Goal: Information Seeking & Learning: Learn about a topic

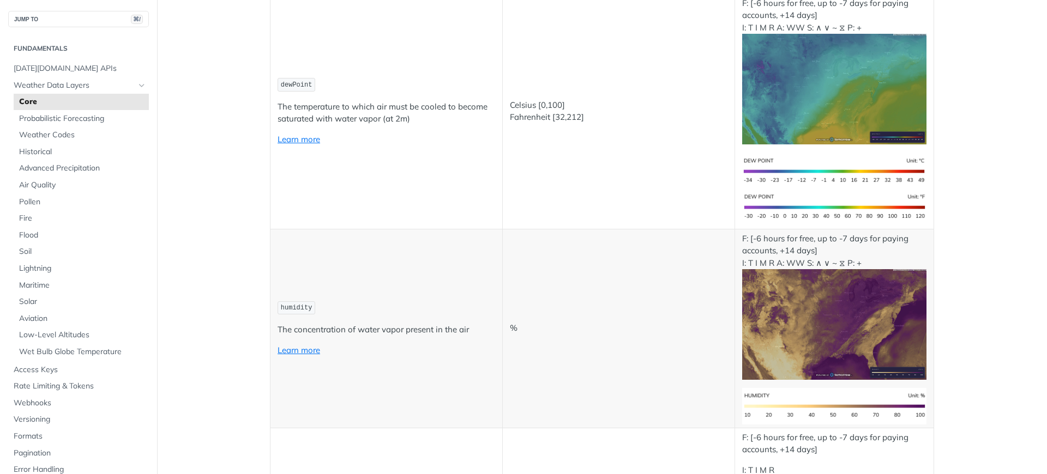
scroll to position [574, 0]
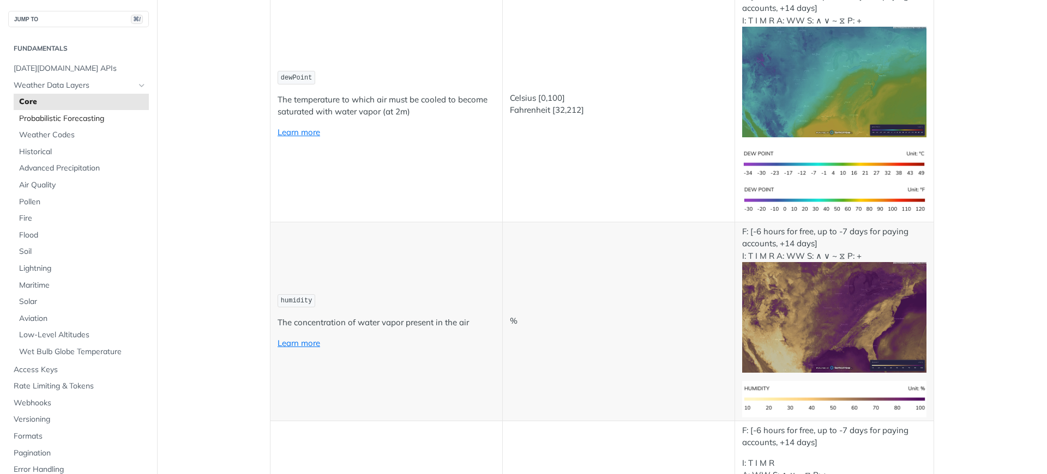
click at [106, 122] on span "Probabilistic Forecasting" at bounding box center [82, 118] width 127 height 11
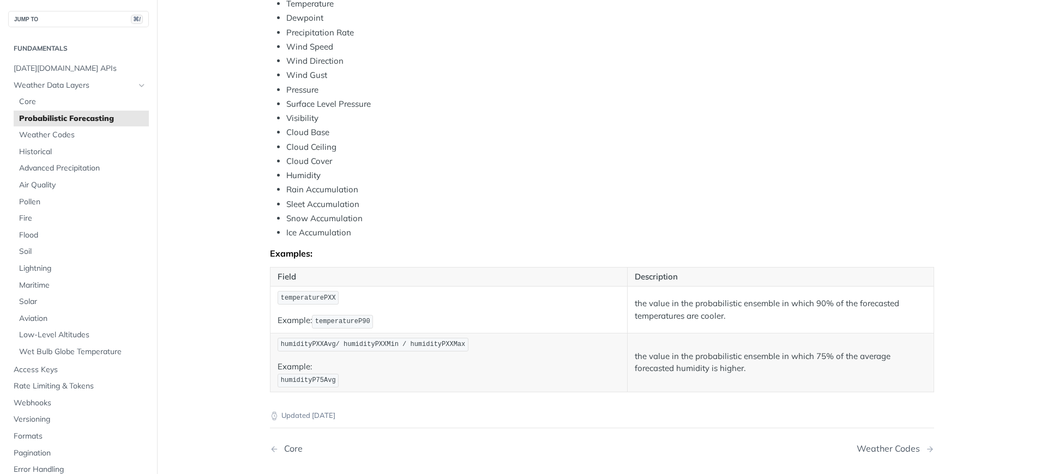
scroll to position [481, 0]
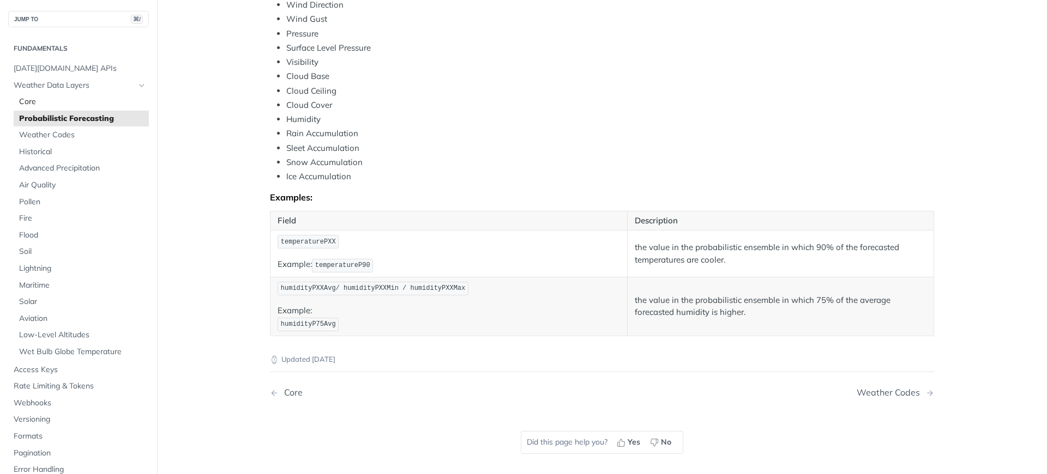
click at [66, 105] on span "Core" at bounding box center [82, 102] width 127 height 11
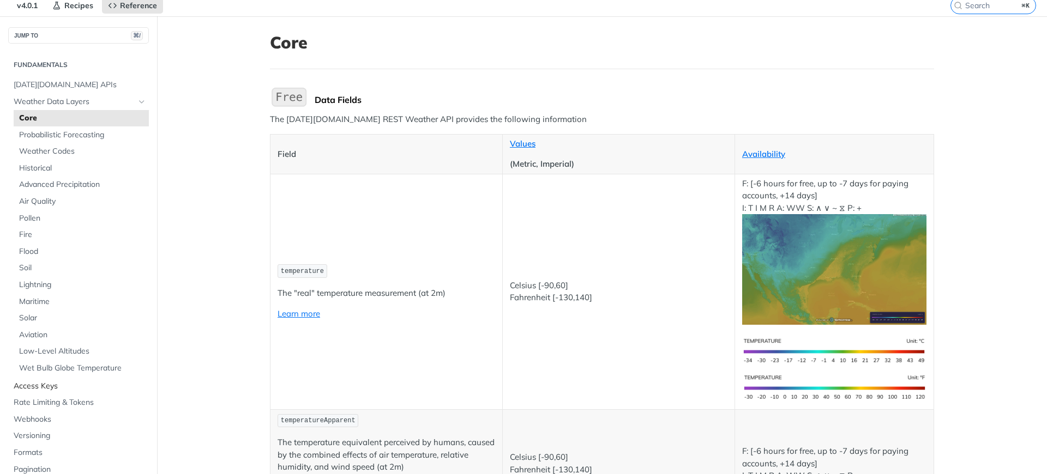
scroll to position [84, 0]
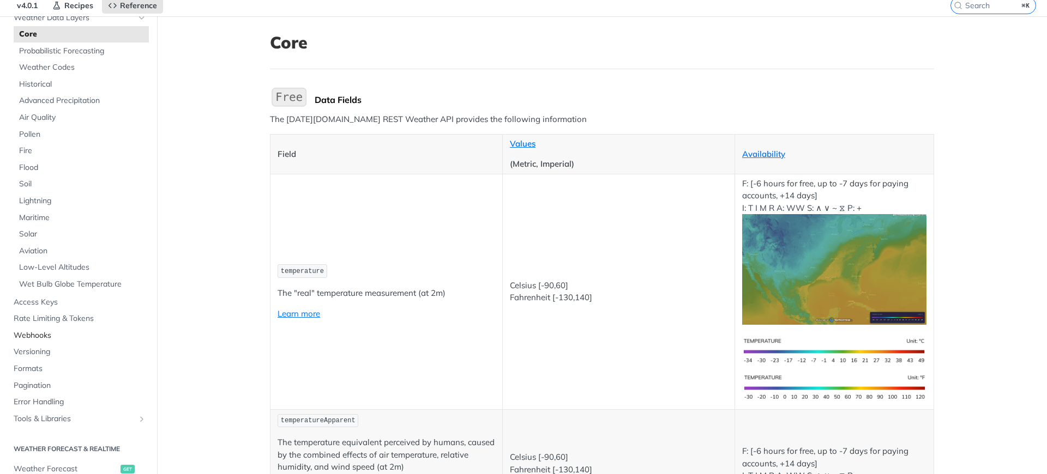
click at [27, 337] on span "Webhooks" at bounding box center [80, 335] width 132 height 11
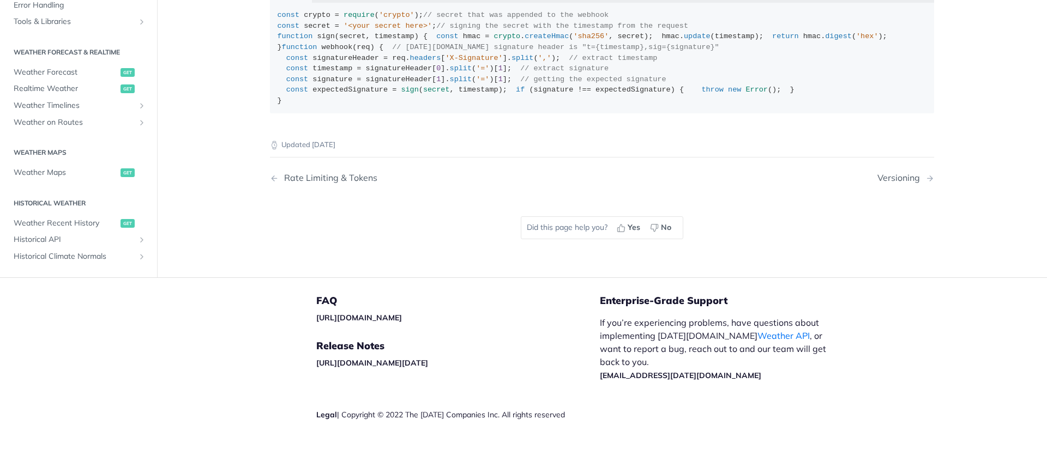
scroll to position [782, 0]
click at [69, 94] on span "Realtime Weather" at bounding box center [66, 88] width 104 height 11
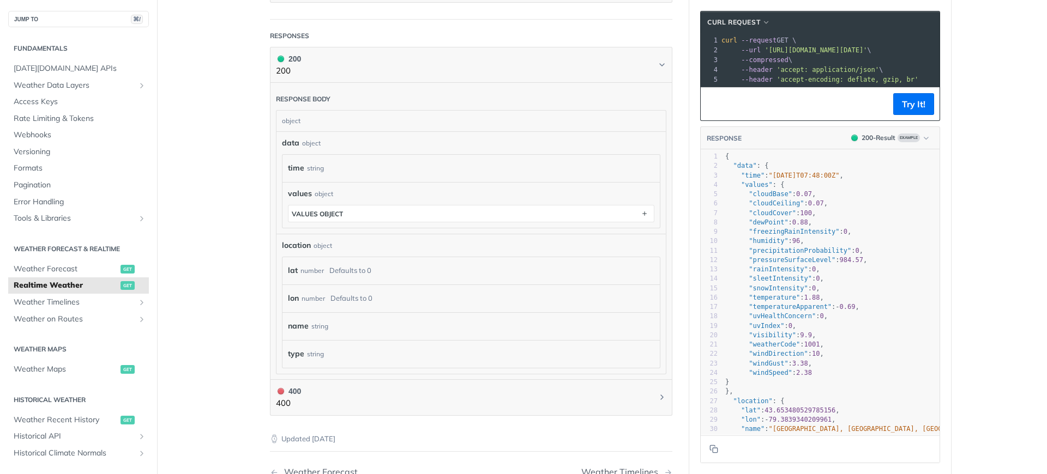
scroll to position [704, 0]
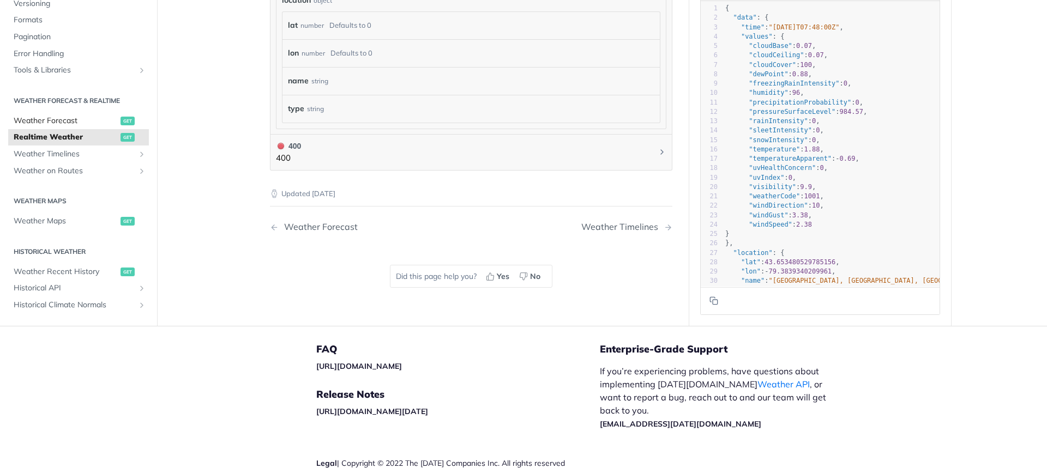
click at [93, 117] on span "Weather Forecast" at bounding box center [66, 121] width 104 height 11
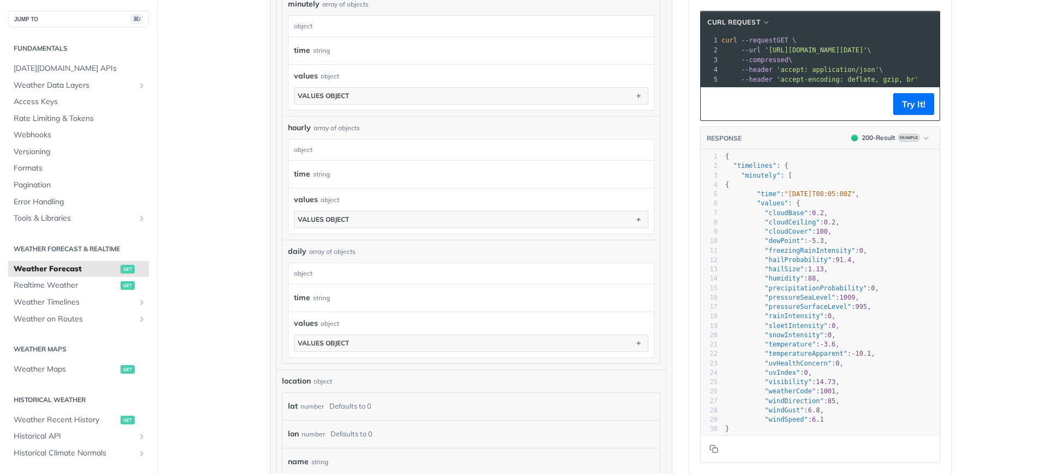
scroll to position [444, 0]
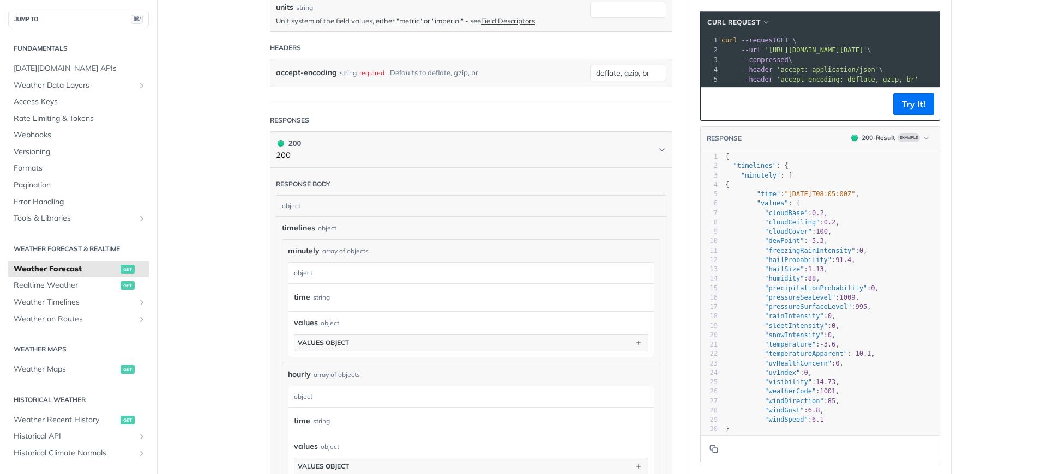
drag, startPoint x: 715, startPoint y: 183, endPoint x: 770, endPoint y: 192, distance: 55.3
click at [725, 198] on span ""time" : "[DATE]T08:05:00Z" ," at bounding box center [792, 194] width 134 height 8
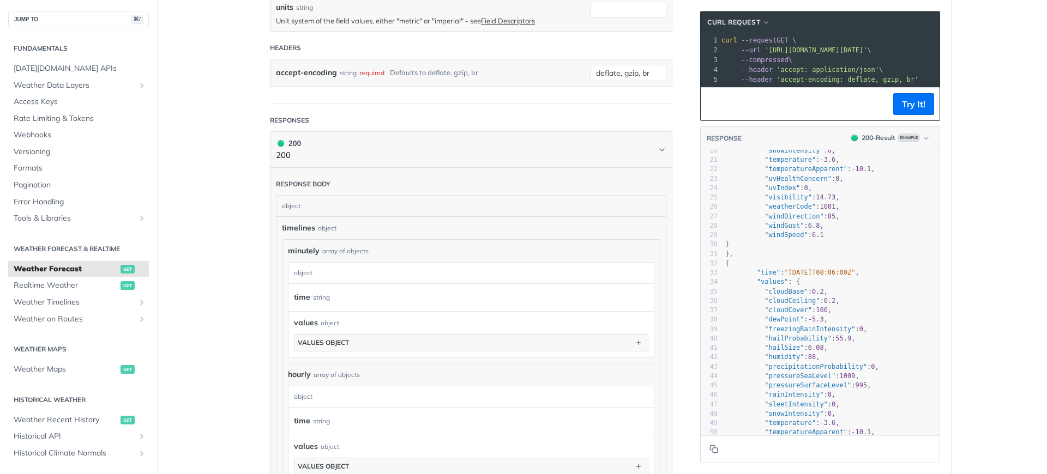
scroll to position [0, 0]
